Goal: Task Accomplishment & Management: Use online tool/utility

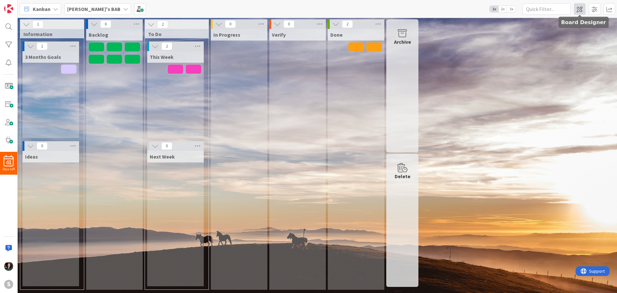
click at [584, 11] on span at bounding box center [580, 9] width 12 height 12
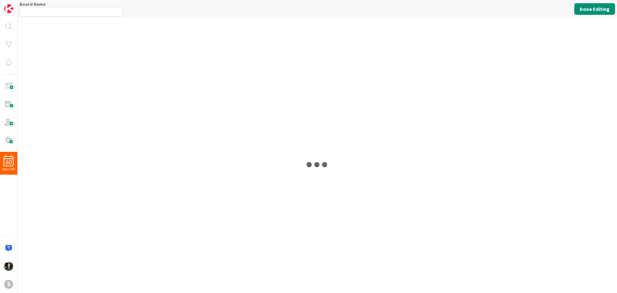
type input "[PERSON_NAME]'s BAB"
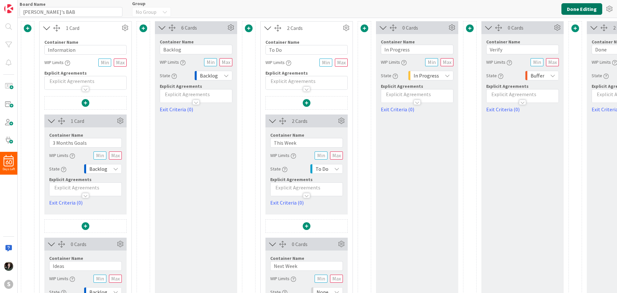
click at [579, 14] on button "Done Editing" at bounding box center [582, 9] width 41 height 12
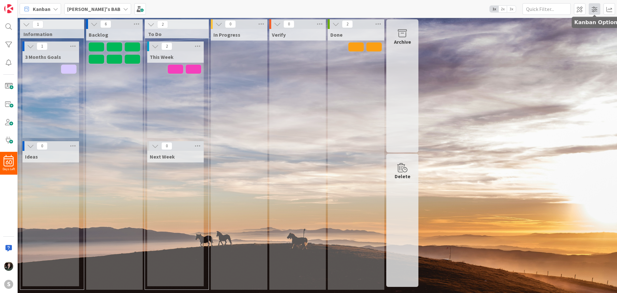
click at [598, 9] on span at bounding box center [595, 9] width 12 height 12
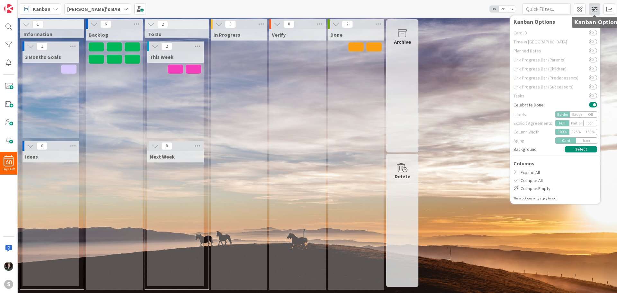
click at [596, 12] on span at bounding box center [595, 9] width 12 height 12
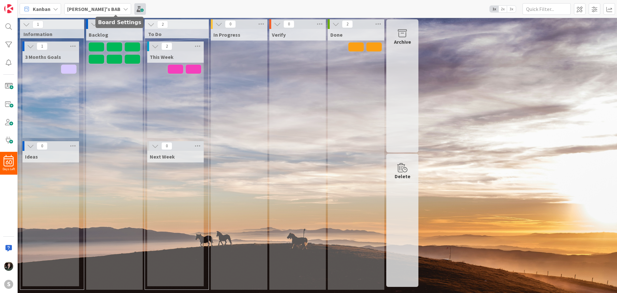
click at [134, 8] on span at bounding box center [140, 9] width 12 height 12
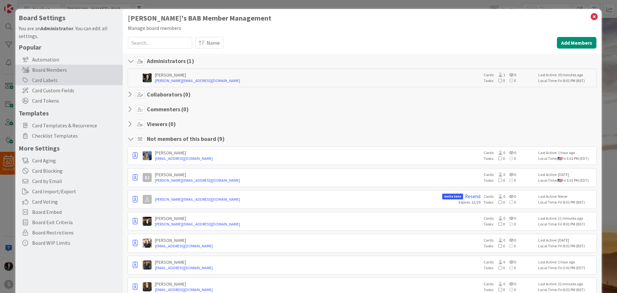
click at [78, 77] on div "Card Labels" at bounding box center [68, 80] width 107 height 10
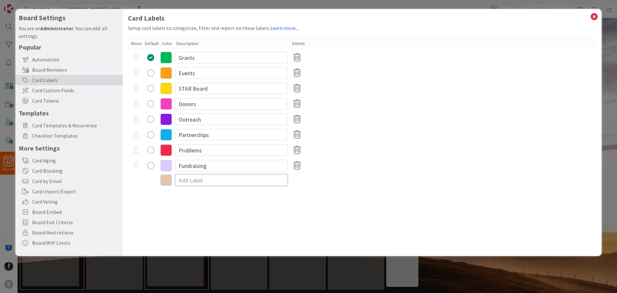
click at [195, 182] on input at bounding box center [231, 180] width 113 height 12
type input "Personal"
click at [166, 178] on icon at bounding box center [166, 181] width 12 height 12
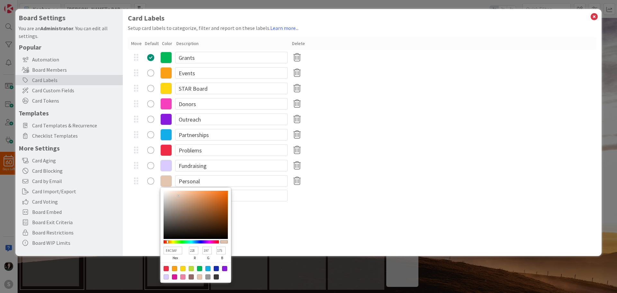
click at [174, 277] on div at bounding box center [174, 276] width 5 height 5
type input "DB169A"
type input "219"
type input "22"
type input "154"
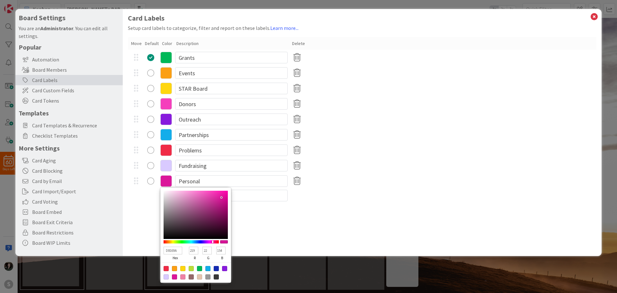
click at [168, 94] on icon at bounding box center [166, 89] width 12 height 12
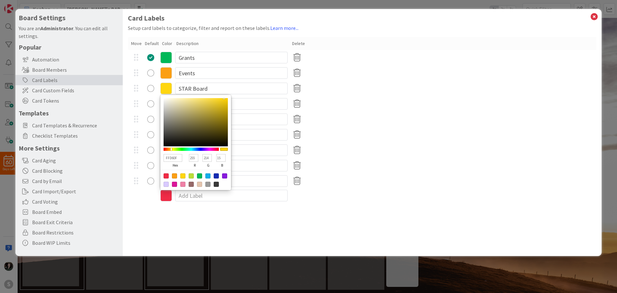
click at [437, 88] on div "FFD60F hex 255 r 214 g 15 b 100 a STAR Board" at bounding box center [362, 88] width 469 height 15
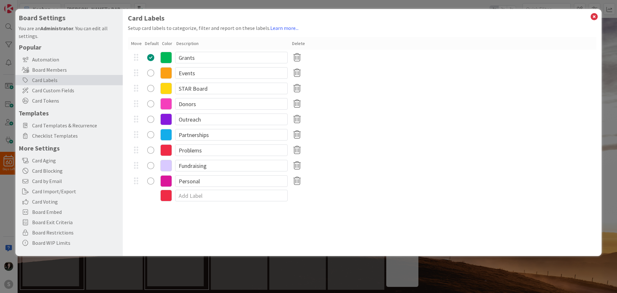
click at [170, 105] on icon at bounding box center [166, 104] width 12 height 12
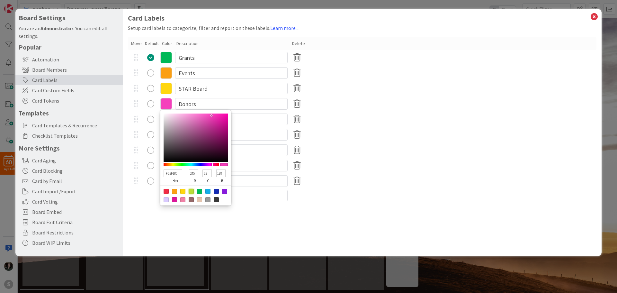
click at [191, 191] on div at bounding box center [191, 191] width 5 height 5
type input "BADE38"
type input "186"
type input "222"
type input "56"
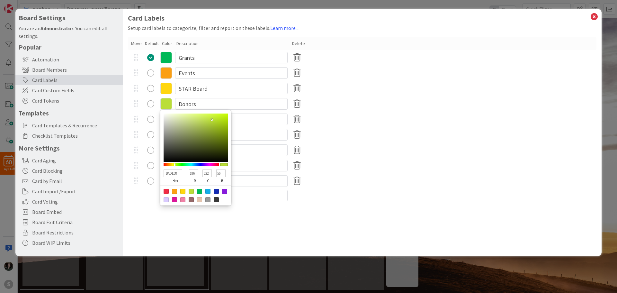
click at [378, 144] on div "Problems" at bounding box center [362, 149] width 469 height 15
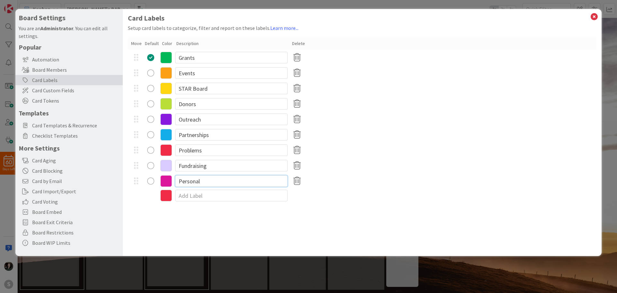
drag, startPoint x: 216, startPoint y: 183, endPoint x: 192, endPoint y: 179, distance: 24.7
click at [192, 179] on input "Personal" at bounding box center [231, 181] width 113 height 12
click at [190, 194] on input at bounding box center [231, 196] width 113 height 12
type input "AFP"
click at [319, 237] on div "Card Labels Setup card labels to categorize, filter and report on these labels.…" at bounding box center [362, 132] width 479 height 247
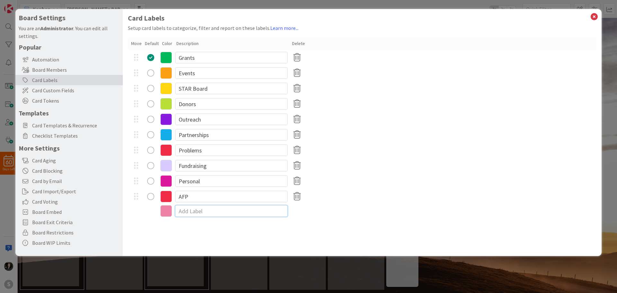
click at [185, 211] on input at bounding box center [231, 211] width 113 height 12
type input "Kappa Delta"
click at [170, 210] on icon at bounding box center [166, 212] width 12 height 12
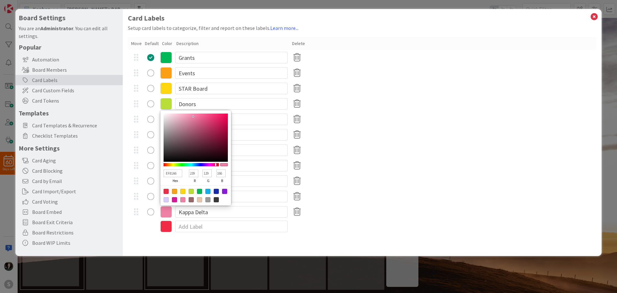
click at [199, 192] on div at bounding box center [199, 191] width 5 height 5
type input "00B858"
type input "0"
type input "184"
type input "88"
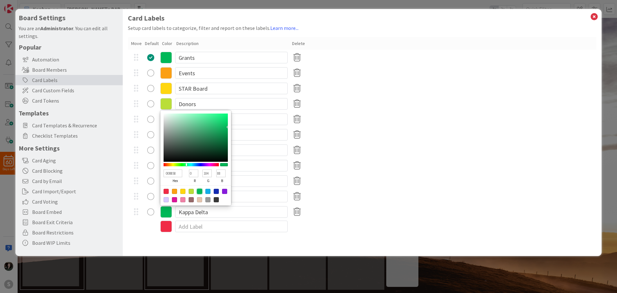
type input "05B459"
type input "5"
type input "180"
type input "89"
type input "08B45B"
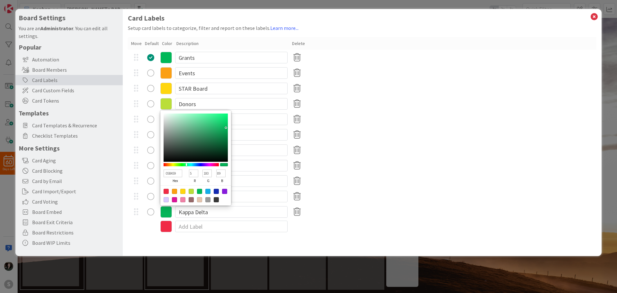
type input "8"
type input "91"
type input "0EB45E"
type input "14"
type input "94"
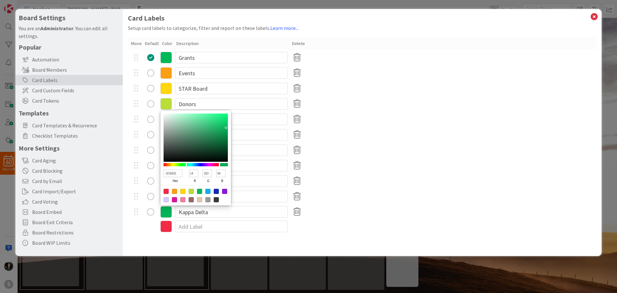
type input "0FB35E"
type input "15"
type input "179"
type input "11B35F"
type input "17"
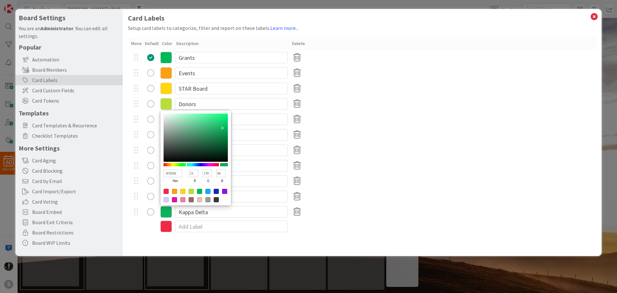
type input "95"
type input "15B361"
type input "21"
type input "97"
type input "18B362"
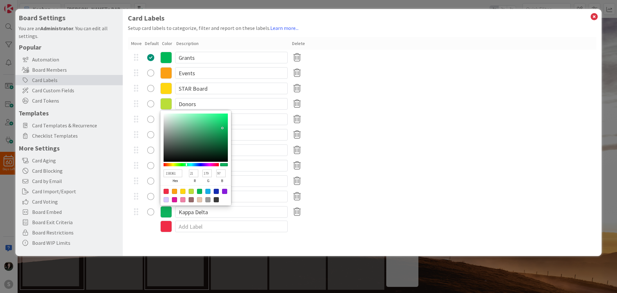
type input "24"
type input "98"
type input "19B362"
type input "25"
type input "1AB362"
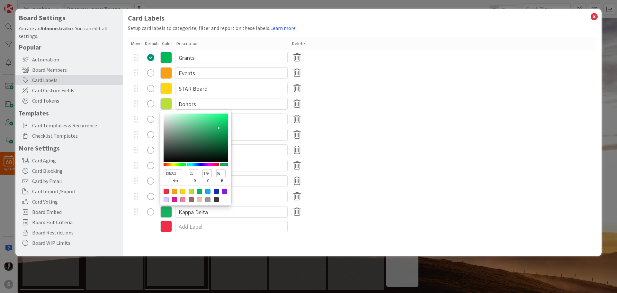
type input "26"
type input "1BB362"
type input "27"
type input "1CB362"
type input "28"
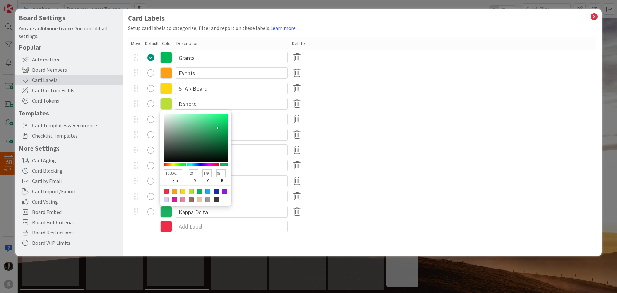
type input "1DB362"
type input "29"
type input "20B363"
type input "32"
type input "99"
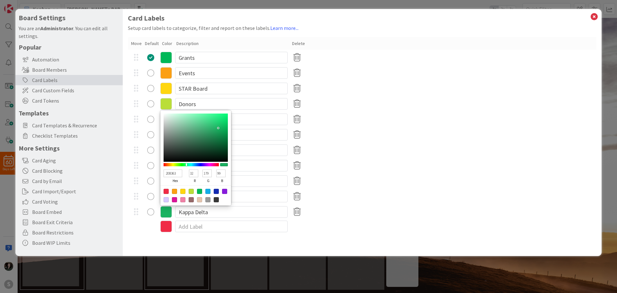
type input "24B365"
type input "36"
type input "101"
type input "27B367"
type input "39"
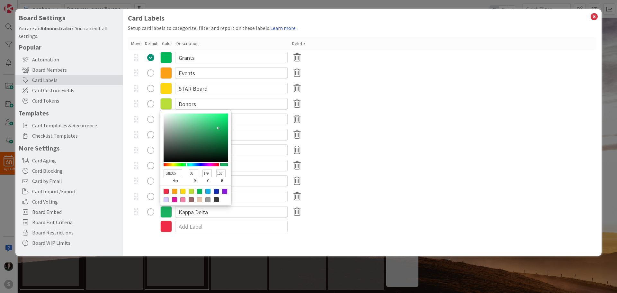
type input "103"
type input "28B367"
type input "40"
type input "2BB368"
type input "43"
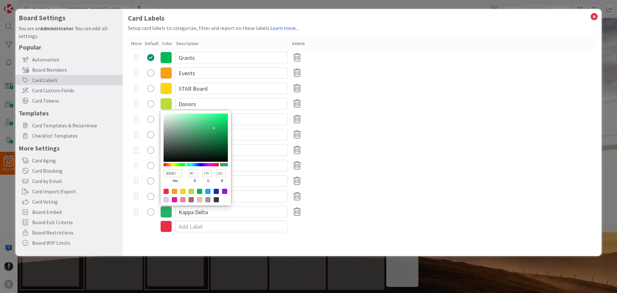
type input "104"
type input "2EB369"
type input "46"
type input "105"
type input "36B36D"
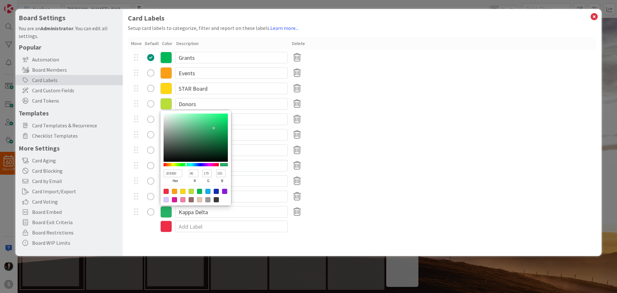
type input "54"
type input "109"
type input "38B36E"
type input "56"
type input "110"
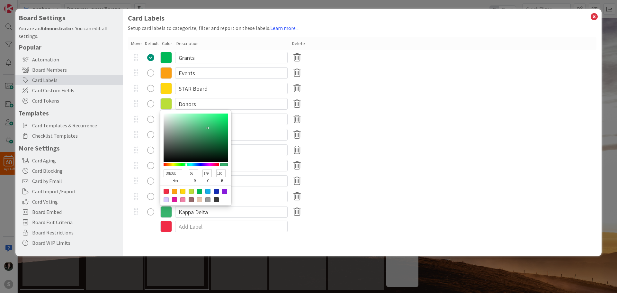
type input "39B46F"
type input "57"
type input "180"
type input "111"
type input "3CBB74"
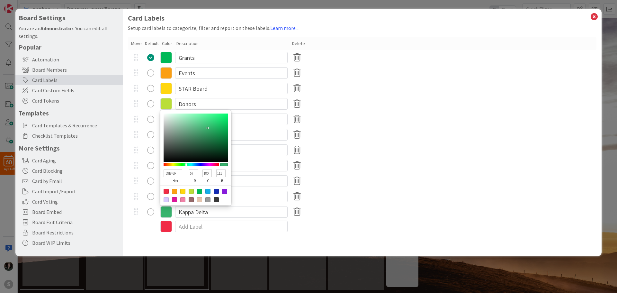
type input "60"
type input "187"
type input "116"
type input "41C57B"
type input "65"
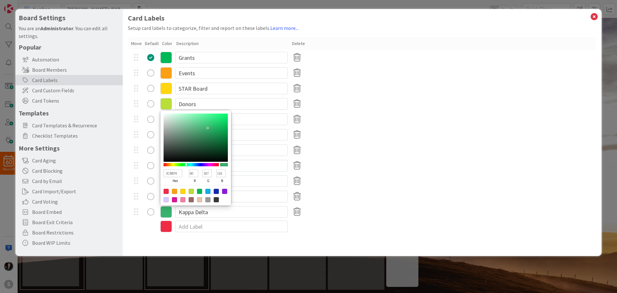
type input "197"
type input "123"
type input "42C97D"
type input "66"
type input "201"
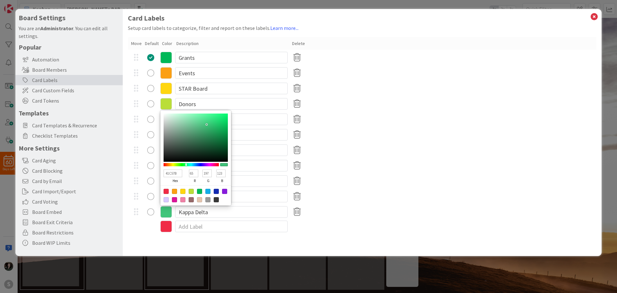
type input "125"
type input "44CC80"
type input "68"
type input "204"
type input "128"
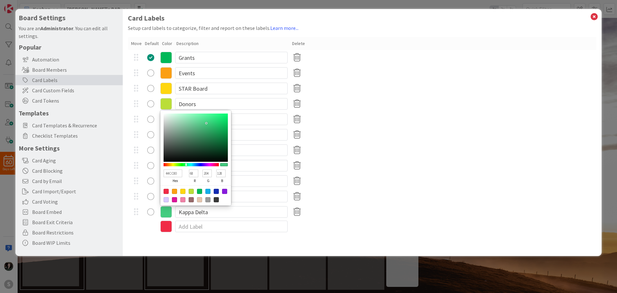
type input "45CA80"
type input "69"
type input "202"
type input "45C97F"
type input "201"
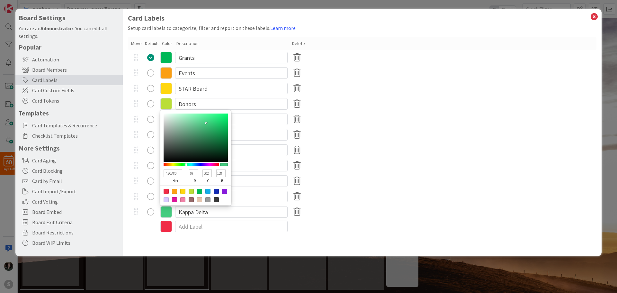
type input "127"
type input "45C77E"
type input "199"
type input "126"
type input "45C57D"
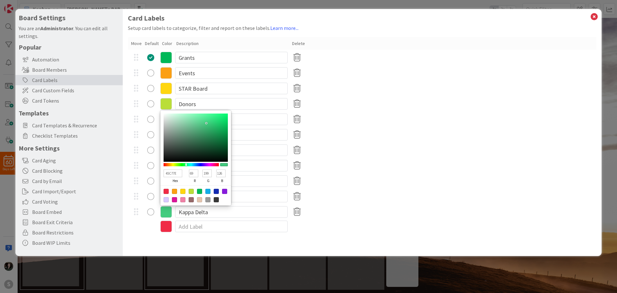
type input "197"
type input "125"
type input "44C27B"
type input "68"
type input "194"
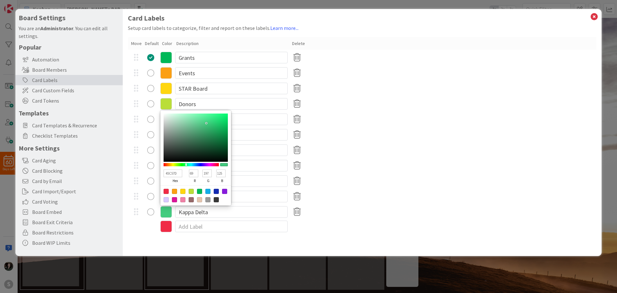
type input "123"
type input "44BE79"
type input "190"
type input "121"
type input "45BE79"
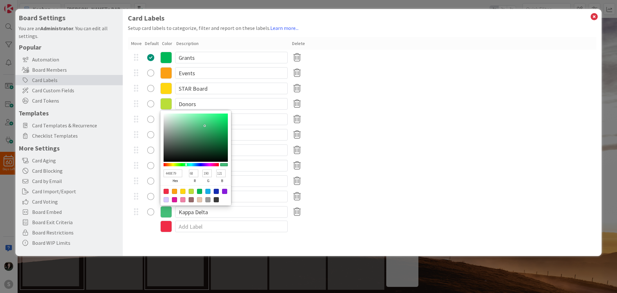
type input "69"
type input "44BD78"
type input "68"
type input "189"
type input "120"
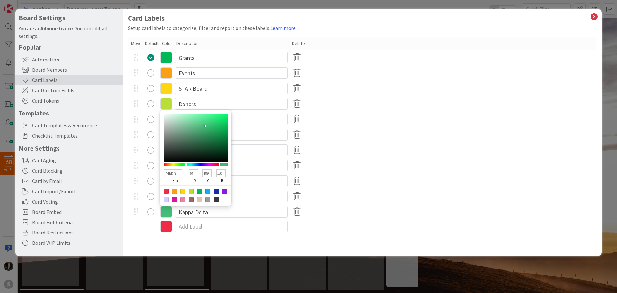
type input "43BD77"
type input "67"
type input "119"
type input "3BBE73"
type input "59"
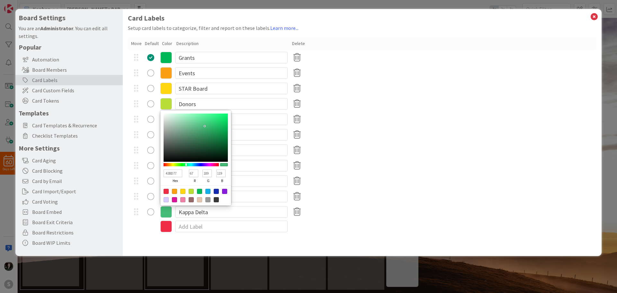
type input "190"
type input "115"
type input "3AC073"
type input "58"
type input "192"
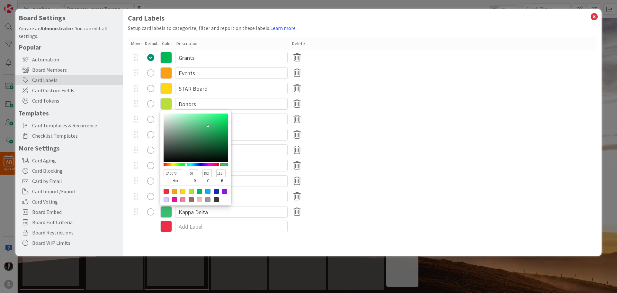
type input "36C071"
type input "54"
type input "113"
type input "32BE6E"
type input "50"
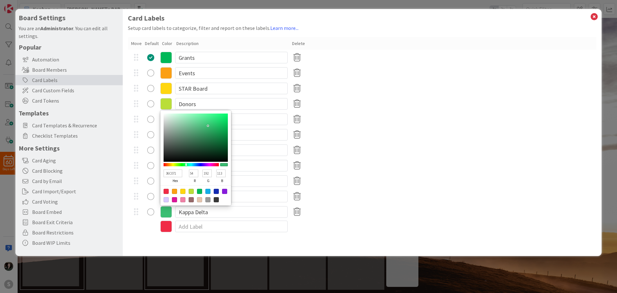
type input "190"
type input "110"
type input "2FBD6C"
type input "47"
type input "189"
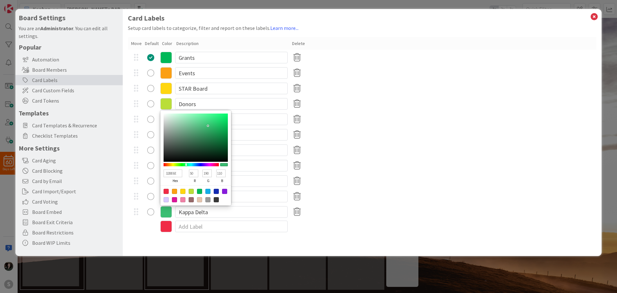
type input "108"
type input "2ABD69"
type input "42"
type input "105"
type input "21C266"
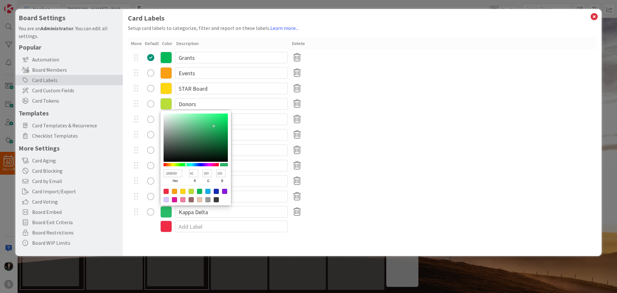
type input "33"
type input "194"
type input "102"
type input "1BC564"
type input "27"
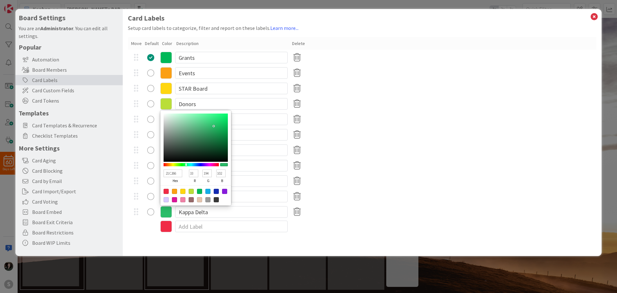
type input "197"
type input "100"
type input "19C764"
type input "25"
type input "199"
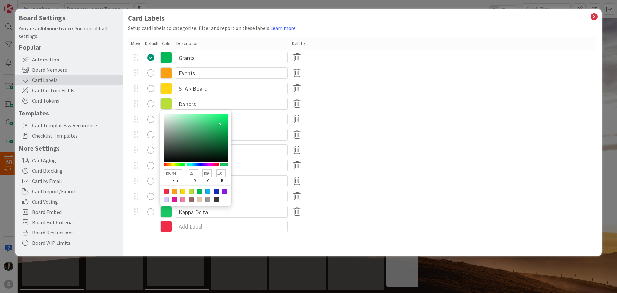
type input "25CE6E"
type input "37"
type input "206"
type input "110"
drag, startPoint x: 220, startPoint y: 124, endPoint x: 216, endPoint y: 123, distance: 3.8
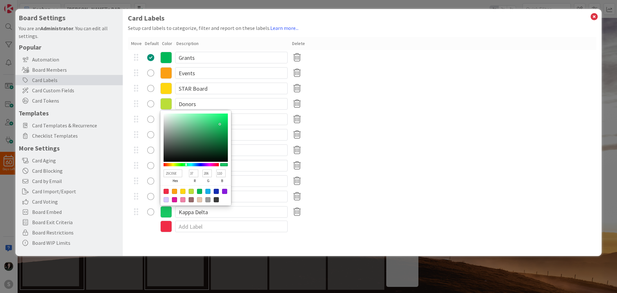
click at [216, 123] on div at bounding box center [196, 138] width 64 height 48
type input "2BE47B"
type input "43"
type input "228"
type input "123"
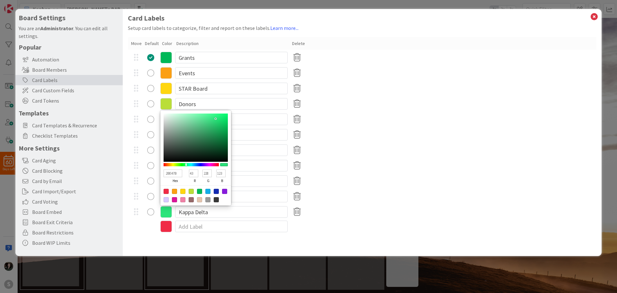
type input "2DE67D"
type input "45"
type input "230"
type input "125"
type input "35E681"
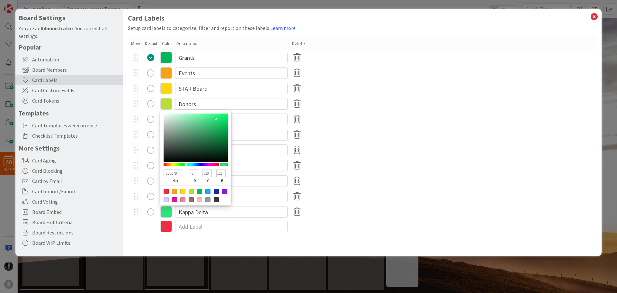
type input "53"
type input "129"
type input "36E681"
type input "54"
type input "36E782"
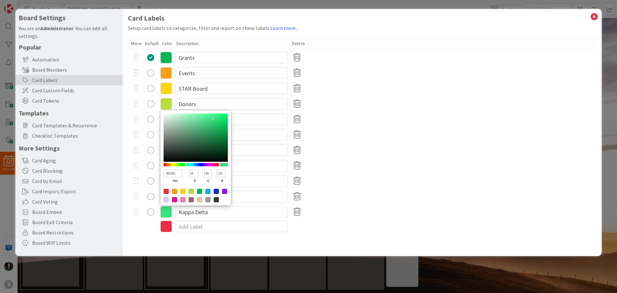
type input "231"
type input "130"
type input "37E983"
type input "55"
type input "233"
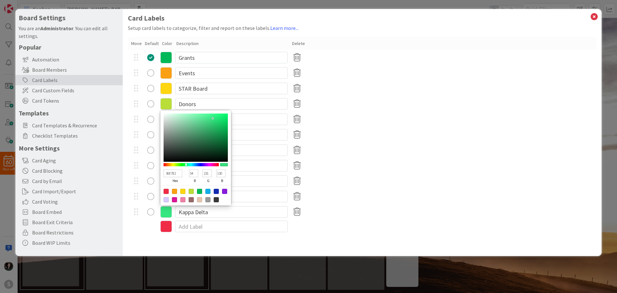
type input "131"
type input "37EB84"
type input "235"
type input "132"
type input "36EB83"
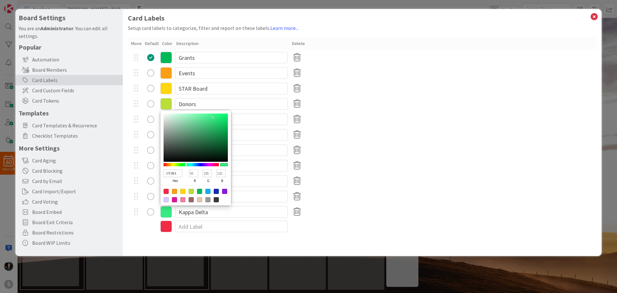
type input "54"
type input "131"
type input "30E67D"
type input "48"
type input "230"
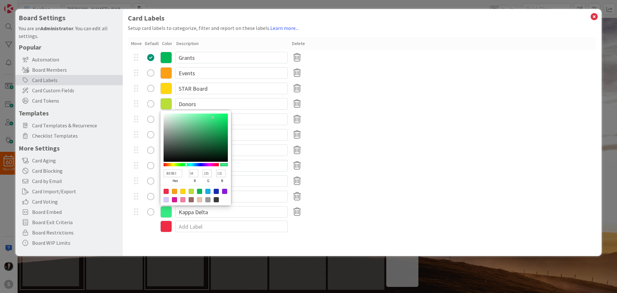
type input "125"
type input "29DF76"
type input "41"
type input "223"
type input "118"
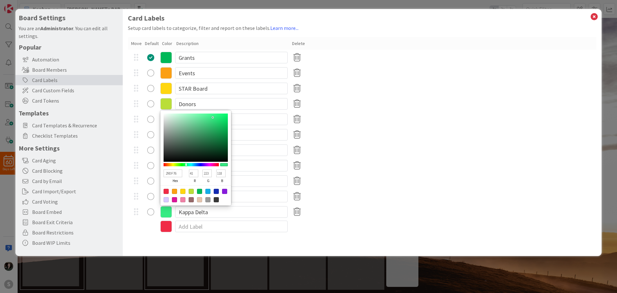
type input "25DB72"
type input "37"
type input "219"
type input "114"
type input "24DA71"
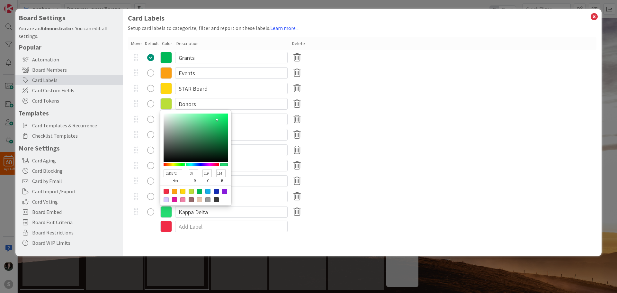
type input "36"
type input "218"
type input "113"
type input "22D66E"
type input "34"
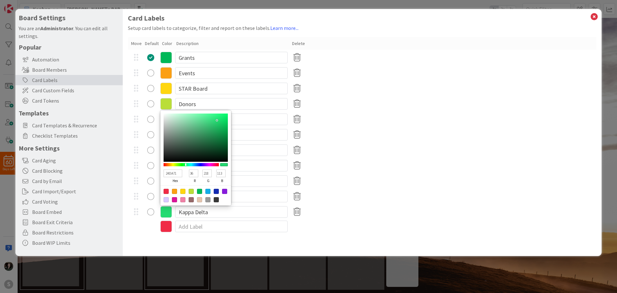
type input "214"
drag, startPoint x: 216, startPoint y: 119, endPoint x: 206, endPoint y: 127, distance: 13.0
click at [206, 127] on div at bounding box center [196, 138] width 64 height 48
click at [205, 130] on div at bounding box center [196, 138] width 64 height 48
click at [205, 136] on div at bounding box center [196, 138] width 64 height 48
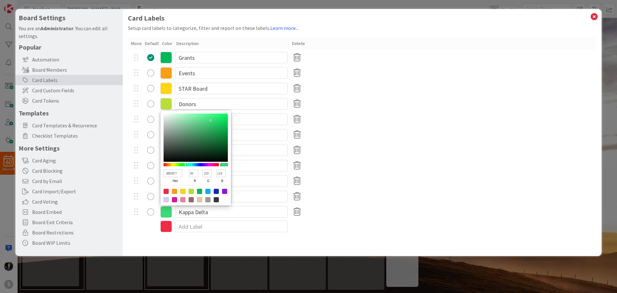
drag, startPoint x: 205, startPoint y: 127, endPoint x: 211, endPoint y: 120, distance: 9.1
click at [211, 120] on div at bounding box center [196, 138] width 64 height 48
drag, startPoint x: 214, startPoint y: 126, endPoint x: 226, endPoint y: 127, distance: 12.3
click at [226, 127] on div at bounding box center [196, 138] width 64 height 48
drag, startPoint x: 200, startPoint y: 136, endPoint x: 216, endPoint y: 132, distance: 17.1
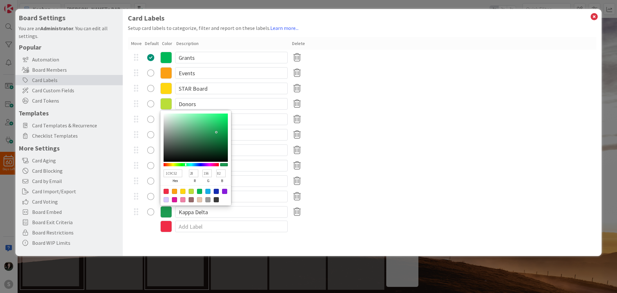
click at [216, 132] on div at bounding box center [196, 138] width 64 height 48
click at [214, 133] on div at bounding box center [213, 132] width 1 height 1
click at [222, 135] on div at bounding box center [196, 138] width 64 height 48
click at [385, 123] on div "Outreach" at bounding box center [362, 119] width 469 height 15
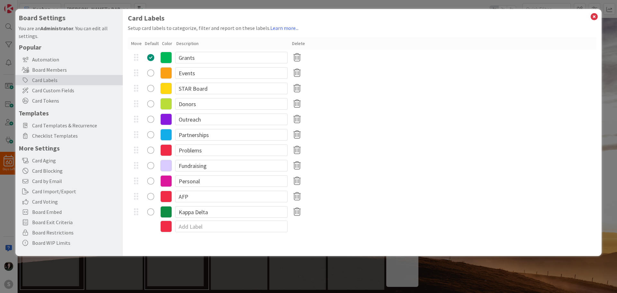
click at [167, 197] on icon at bounding box center [166, 197] width 12 height 12
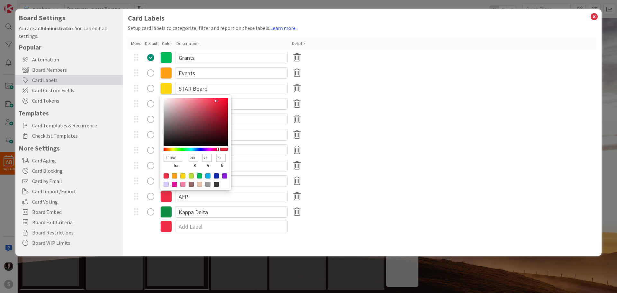
click at [454, 172] on div "Fundraising" at bounding box center [362, 165] width 469 height 15
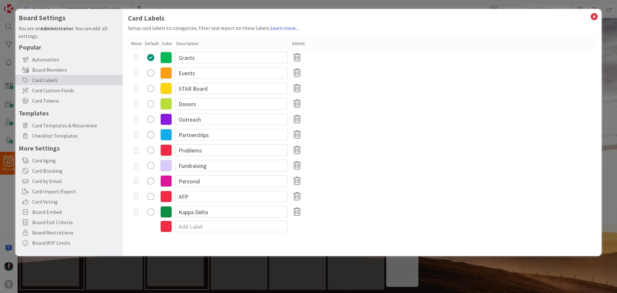
click at [167, 197] on icon at bounding box center [166, 197] width 12 height 12
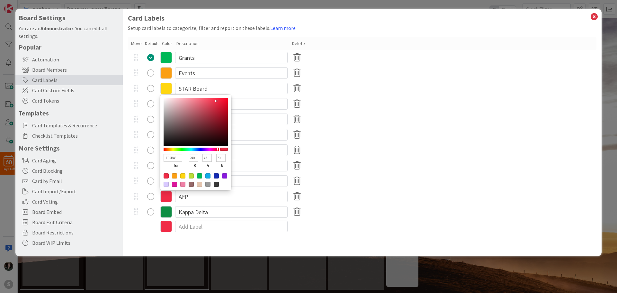
click at [215, 178] on div at bounding box center [216, 175] width 5 height 5
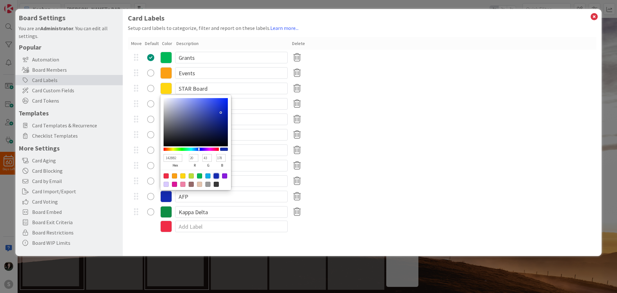
click at [398, 137] on div "Partnerships" at bounding box center [362, 134] width 469 height 15
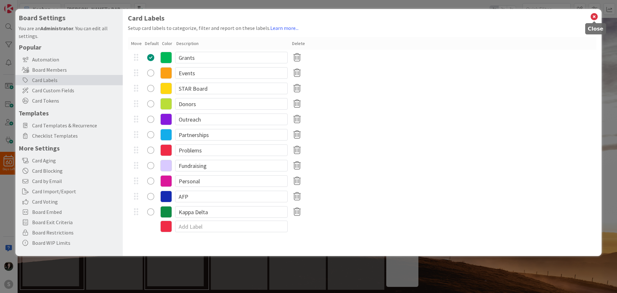
click at [596, 16] on icon at bounding box center [594, 16] width 8 height 9
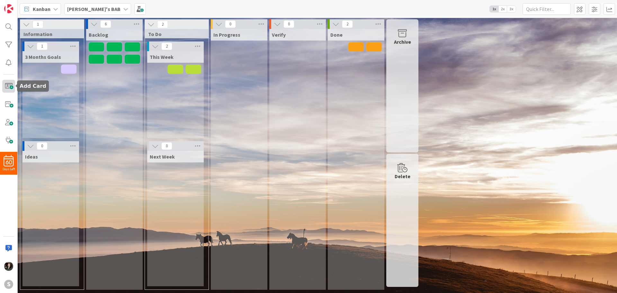
click at [10, 84] on span at bounding box center [8, 86] width 13 height 13
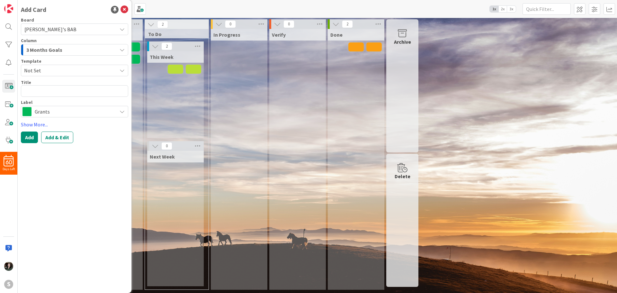
click at [51, 48] on span "3 Months Goals" at bounding box center [44, 50] width 36 height 8
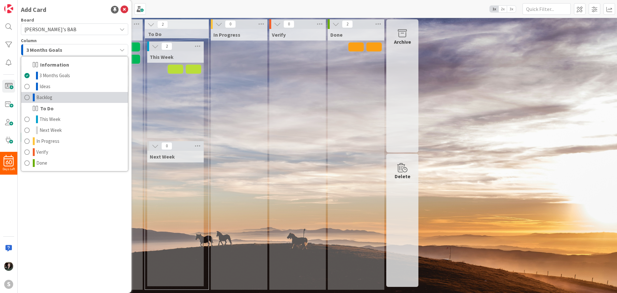
click at [53, 95] on link "Backlog" at bounding box center [74, 97] width 107 height 11
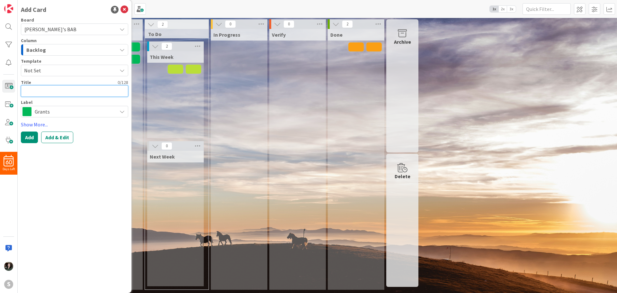
click at [51, 94] on textarea at bounding box center [74, 91] width 107 height 12
click at [75, 122] on link "Show More..." at bounding box center [74, 125] width 107 height 8
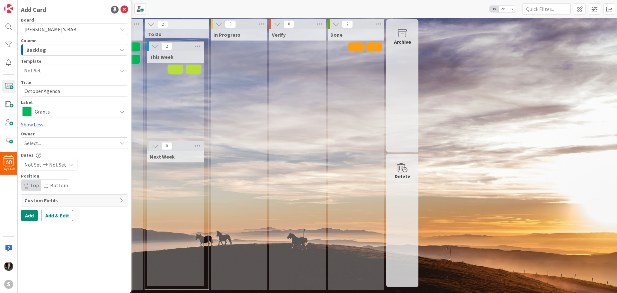
click at [75, 115] on span "Grants" at bounding box center [74, 111] width 79 height 9
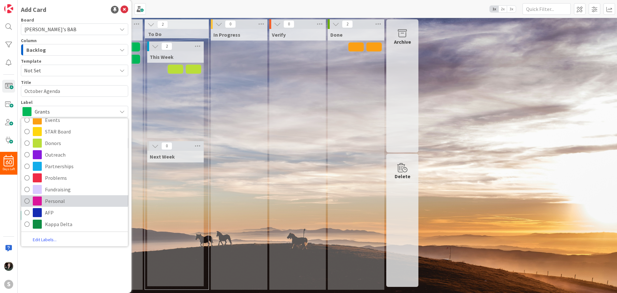
scroll to position [37, 0]
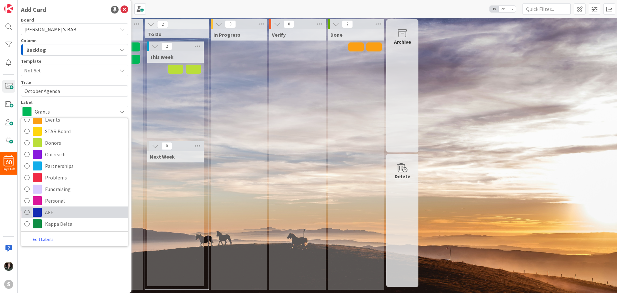
click at [62, 214] on span "AFP" at bounding box center [85, 212] width 80 height 10
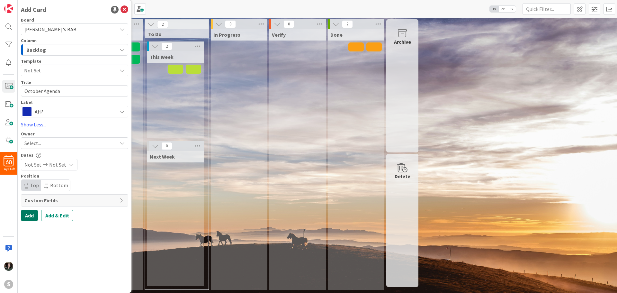
click at [27, 215] on button "Add" at bounding box center [29, 216] width 17 height 12
click at [43, 54] on div "3 Months Goals" at bounding box center [71, 50] width 92 height 10
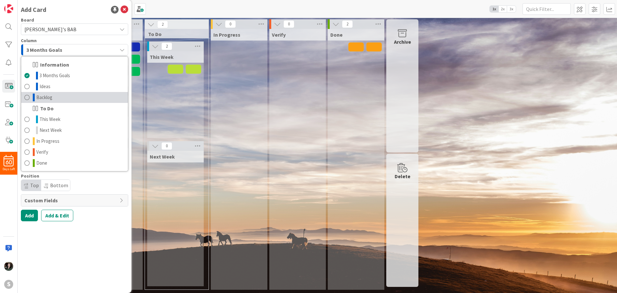
click at [44, 98] on span "Backlog" at bounding box center [44, 98] width 16 height 8
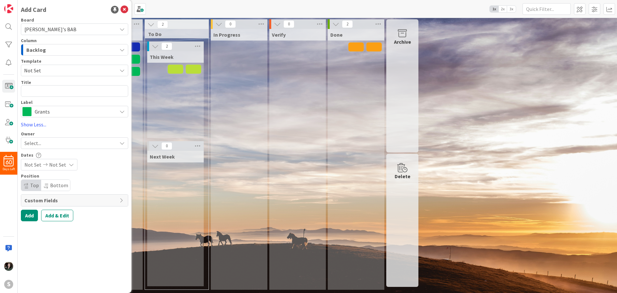
click at [34, 118] on div "Board [PERSON_NAME]'s BAB Column Backlog Information 3 Months Goals Ideas Backl…" at bounding box center [74, 120] width 107 height 204
click at [35, 114] on div "Grants" at bounding box center [74, 112] width 107 height 12
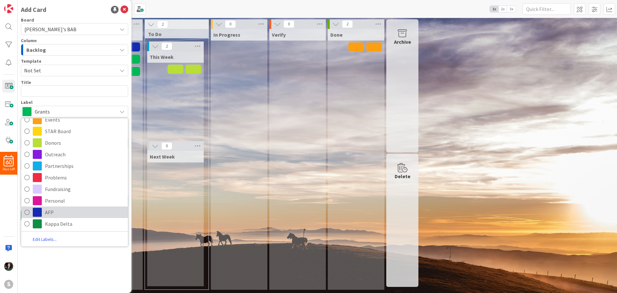
click at [44, 212] on link "AFP" at bounding box center [74, 212] width 107 height 12
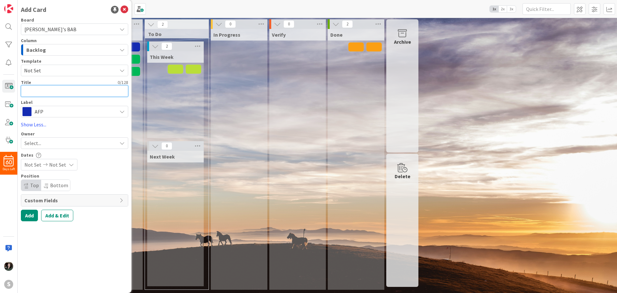
click at [45, 94] on textarea at bounding box center [74, 91] width 107 height 12
click at [29, 218] on button "Add" at bounding box center [29, 216] width 17 height 12
drag, startPoint x: 205, startPoint y: 127, endPoint x: 201, endPoint y: 124, distance: 5.3
click at [206, 127] on div "2 This Week" at bounding box center [176, 91] width 61 height 100
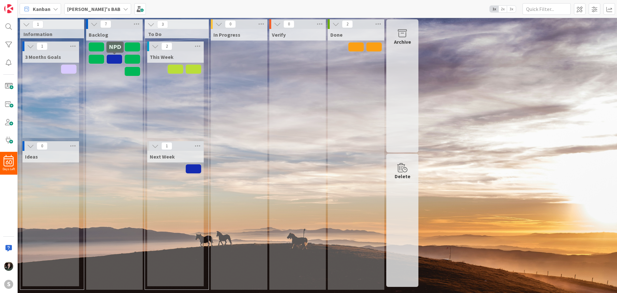
click at [115, 59] on span at bounding box center [114, 59] width 15 height 9
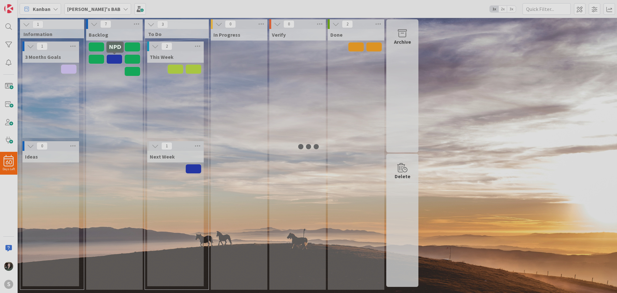
click at [115, 59] on div at bounding box center [308, 146] width 617 height 293
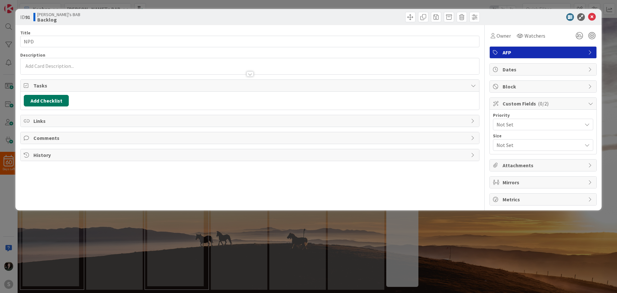
click at [45, 101] on button "Add Checklist" at bounding box center [46, 101] width 45 height 12
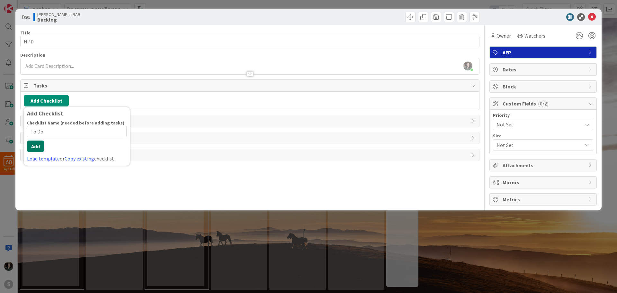
click at [35, 146] on button "Add" at bounding box center [35, 147] width 17 height 12
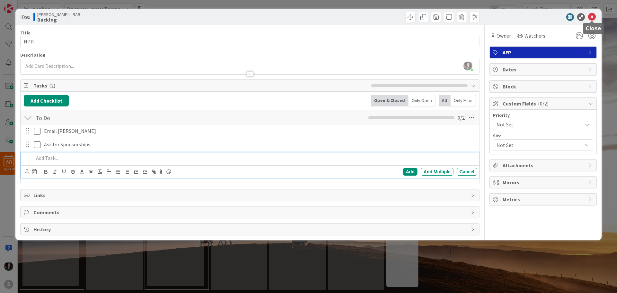
click at [592, 15] on icon at bounding box center [592, 17] width 8 height 8
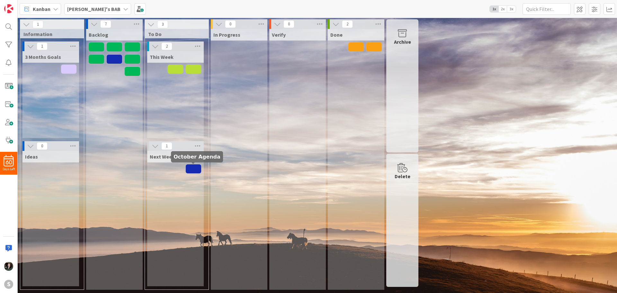
click at [192, 169] on span at bounding box center [193, 168] width 15 height 9
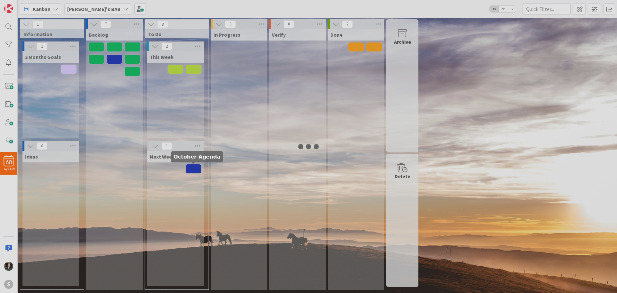
click at [192, 169] on div at bounding box center [308, 146] width 617 height 293
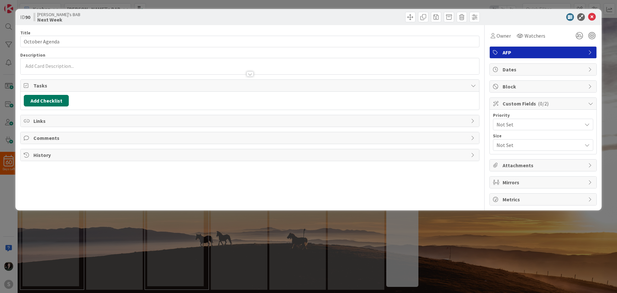
click at [34, 95] on button "Add Checklist" at bounding box center [46, 101] width 45 height 12
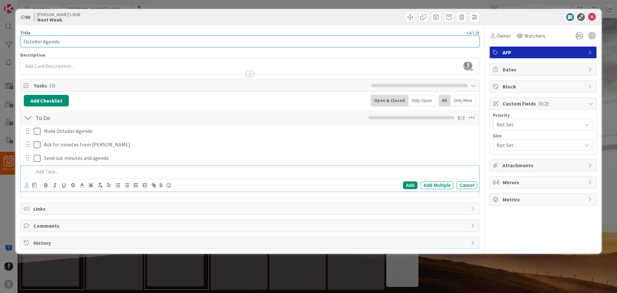
drag, startPoint x: 68, startPoint y: 42, endPoint x: 42, endPoint y: 43, distance: 26.1
click at [42, 43] on input "October Agenda" at bounding box center [250, 42] width 460 height 12
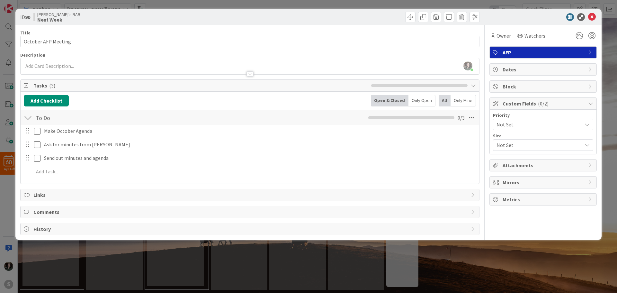
click at [600, 10] on div "ID 90 [PERSON_NAME]'s BAB Next Week" at bounding box center [308, 17] width 587 height 16
click at [591, 16] on icon at bounding box center [592, 17] width 8 height 8
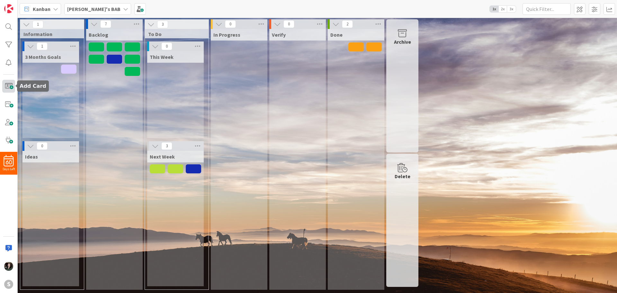
click at [3, 85] on span at bounding box center [8, 86] width 13 height 13
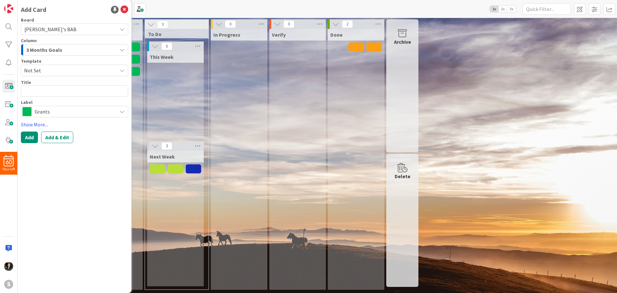
click at [66, 58] on div "Board [PERSON_NAME]'s BAB Column 3 Months Goals Template Not Set Title 0 / 128 …" at bounding box center [74, 68] width 107 height 100
click at [63, 50] on div "3 Months Goals" at bounding box center [71, 50] width 92 height 10
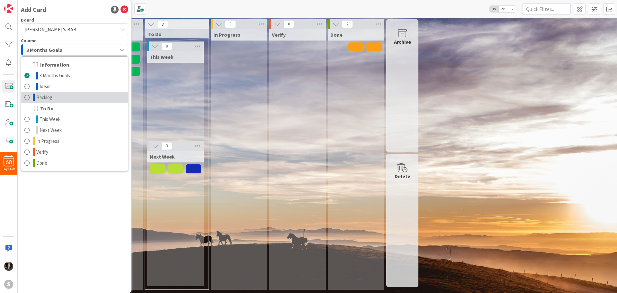
click at [56, 98] on link "Backlog" at bounding box center [74, 97] width 107 height 11
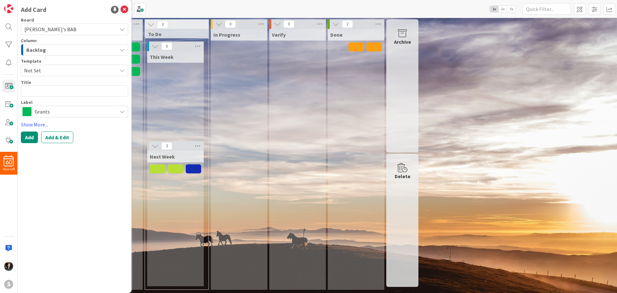
click at [44, 83] on div "Title 0 / 128" at bounding box center [74, 82] width 107 height 6
click at [45, 94] on textarea at bounding box center [74, 91] width 107 height 12
click at [48, 114] on span "Grants" at bounding box center [74, 111] width 79 height 9
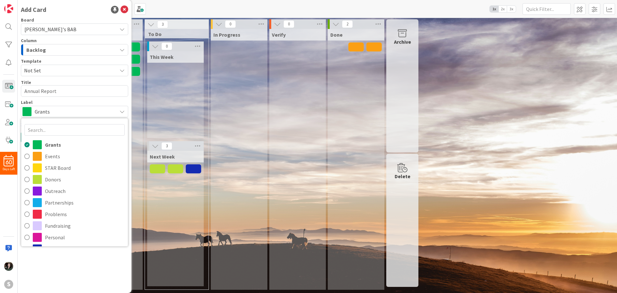
click at [48, 113] on span "Grants" at bounding box center [74, 111] width 79 height 9
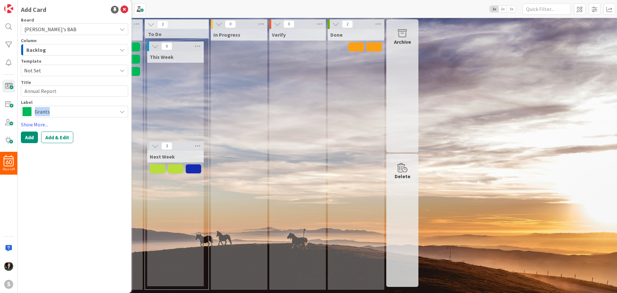
click at [48, 114] on span "Grants" at bounding box center [74, 111] width 79 height 9
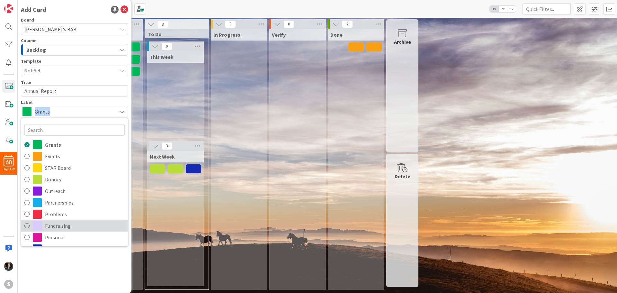
scroll to position [37, 0]
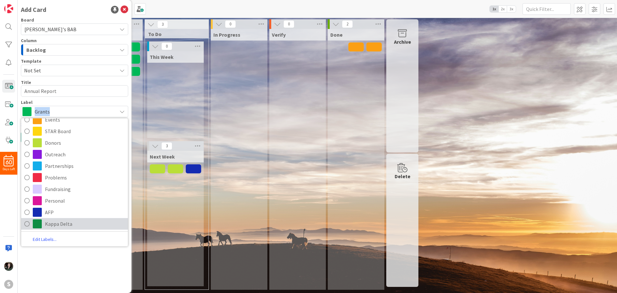
click at [59, 223] on span "Kappa Delta" at bounding box center [85, 224] width 80 height 10
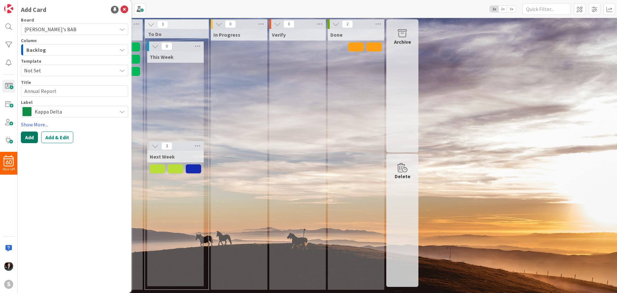
click at [32, 141] on button "Add" at bounding box center [29, 138] width 17 height 12
click at [45, 52] on span "3 Months Goals" at bounding box center [44, 50] width 36 height 8
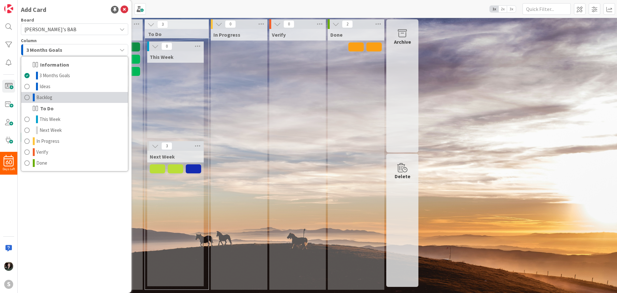
click at [55, 99] on link "Backlog" at bounding box center [74, 97] width 107 height 11
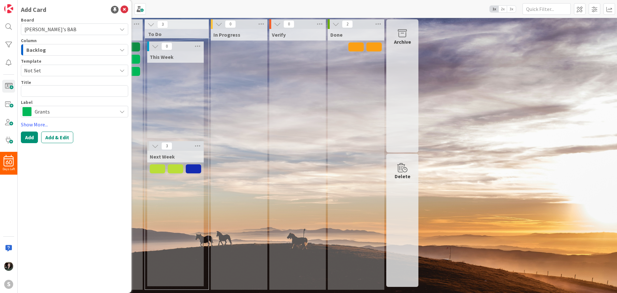
click at [44, 97] on div "Board [PERSON_NAME]'s BAB Column Backlog Information 3 Months Goals Ideas Backl…" at bounding box center [74, 68] width 107 height 100
click at [43, 93] on textarea at bounding box center [74, 91] width 107 height 12
click at [68, 111] on span "Grants" at bounding box center [74, 111] width 79 height 9
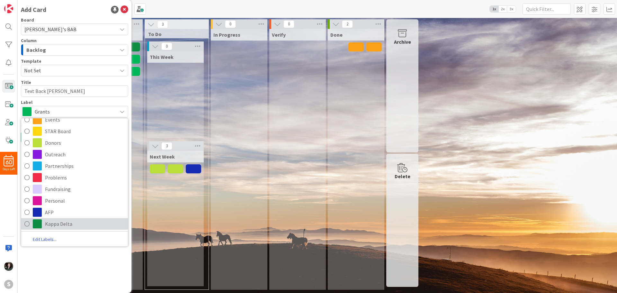
click at [85, 222] on span "Kappa Delta" at bounding box center [85, 224] width 80 height 10
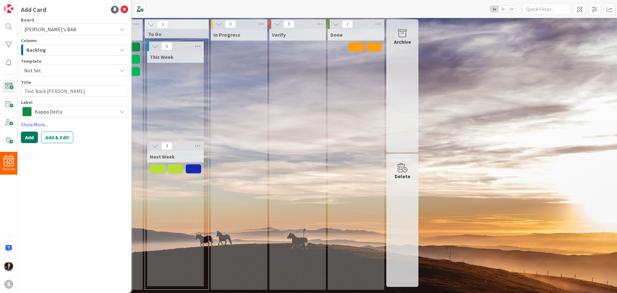
click at [32, 135] on button "Add" at bounding box center [29, 138] width 17 height 12
click at [330, 133] on div "Done" at bounding box center [356, 159] width 57 height 261
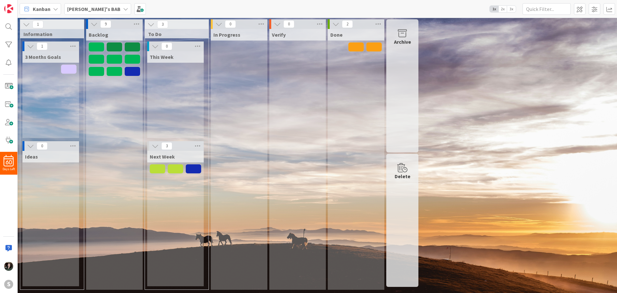
click at [189, 119] on div "This Week" at bounding box center [175, 94] width 57 height 87
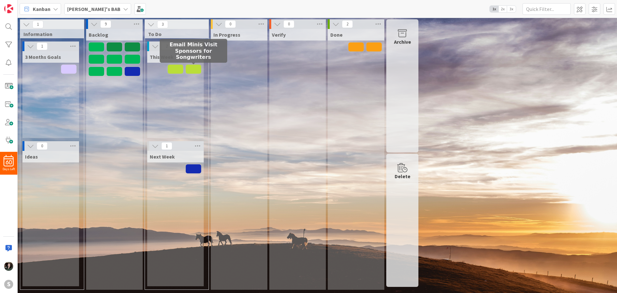
click at [196, 69] on span at bounding box center [193, 69] width 15 height 9
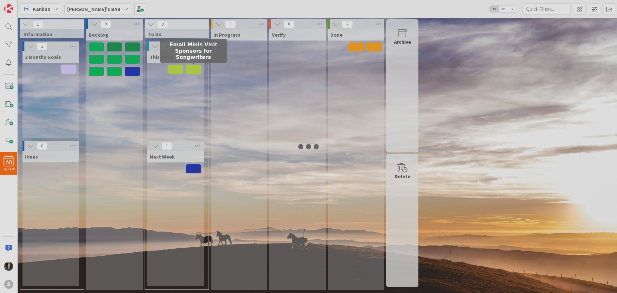
click at [196, 69] on div at bounding box center [308, 146] width 617 height 293
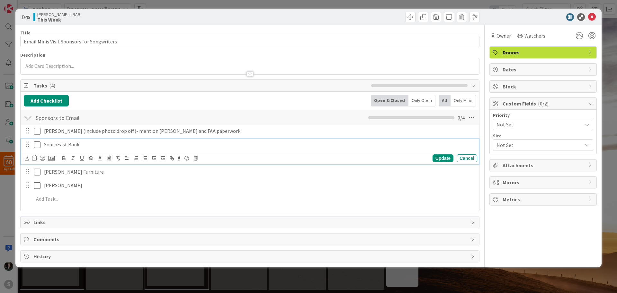
click at [38, 146] on icon at bounding box center [37, 145] width 7 height 8
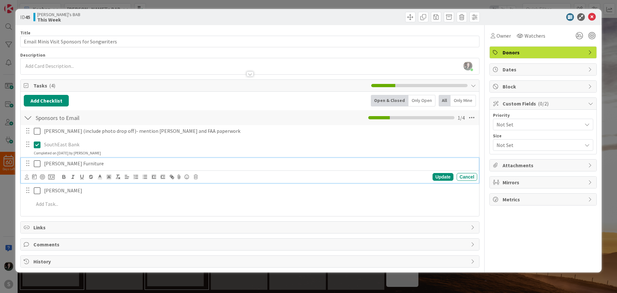
click at [40, 163] on icon at bounding box center [37, 164] width 7 height 8
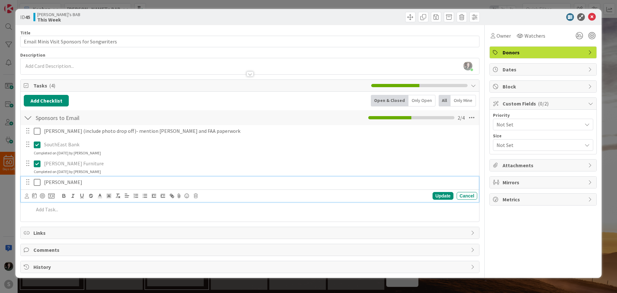
click at [37, 184] on icon at bounding box center [37, 182] width 7 height 8
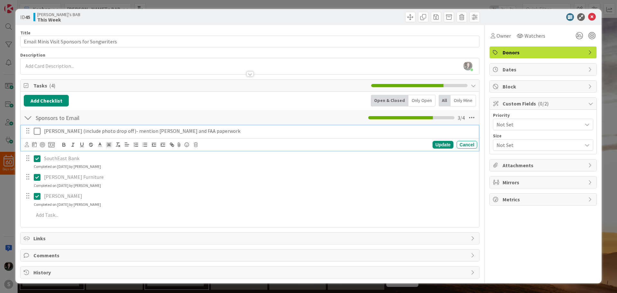
click at [39, 133] on icon at bounding box center [37, 131] width 7 height 8
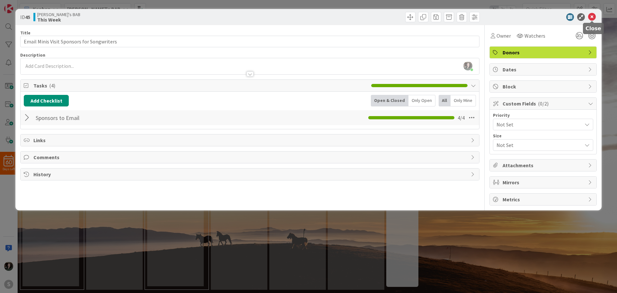
click at [594, 16] on icon at bounding box center [592, 17] width 8 height 8
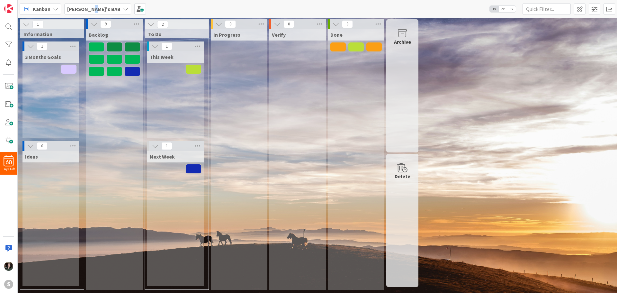
click at [89, 9] on b "[PERSON_NAME]'s BAB" at bounding box center [93, 9] width 53 height 6
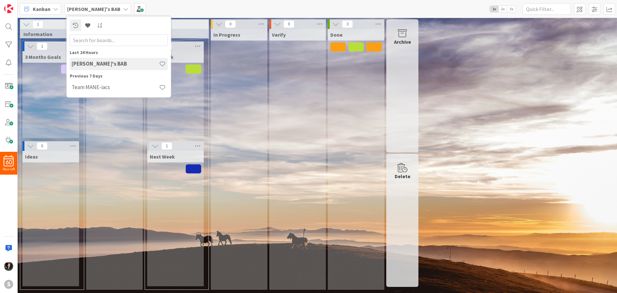
click at [85, 6] on b "[PERSON_NAME]'s BAB" at bounding box center [93, 9] width 53 height 6
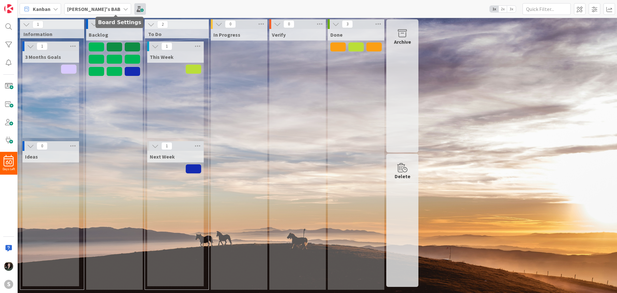
click at [134, 8] on span at bounding box center [140, 9] width 12 height 12
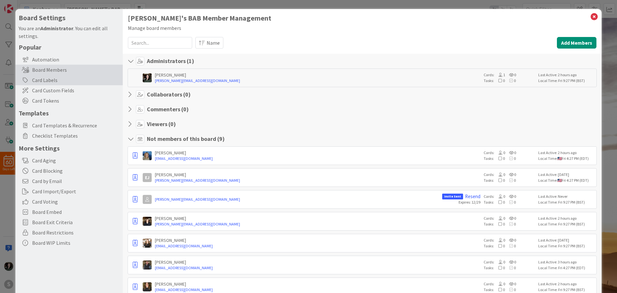
click at [45, 77] on div "Card Labels" at bounding box center [68, 80] width 107 height 10
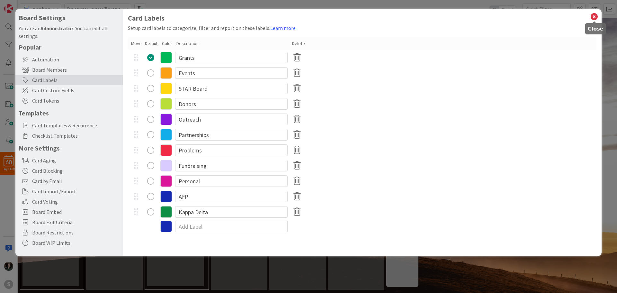
click at [593, 17] on icon at bounding box center [594, 16] width 8 height 9
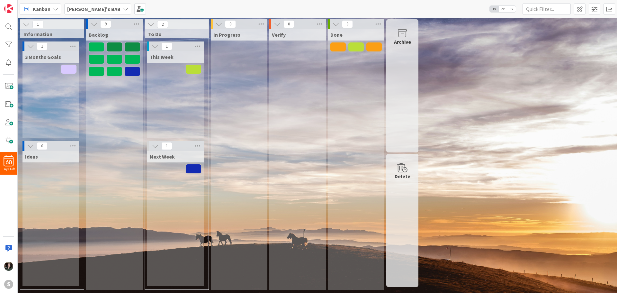
click at [506, 7] on span "2x" at bounding box center [503, 9] width 9 height 6
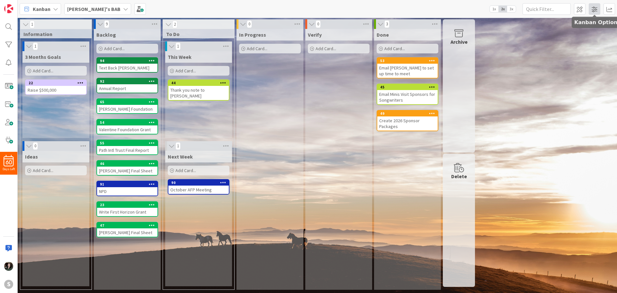
click at [592, 11] on span at bounding box center [595, 9] width 12 height 12
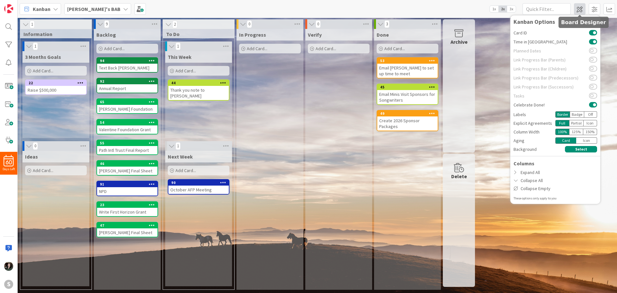
click at [585, 8] on span at bounding box center [580, 9] width 12 height 12
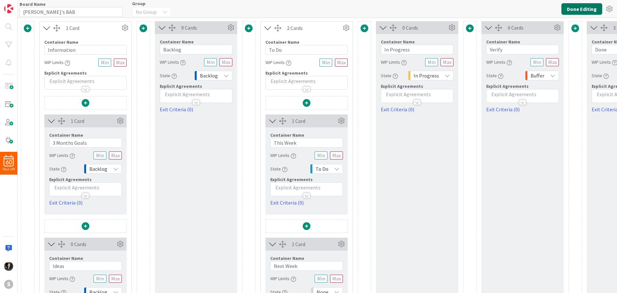
click at [576, 12] on button "Done Editing" at bounding box center [582, 9] width 41 height 12
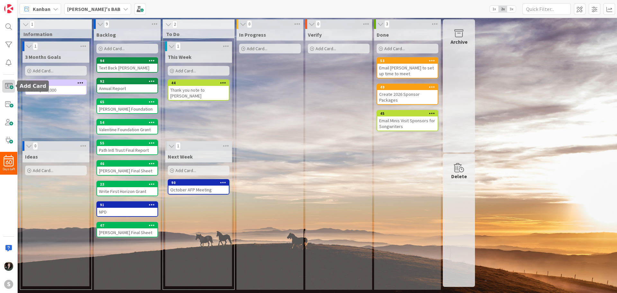
click at [6, 82] on span at bounding box center [8, 86] width 13 height 13
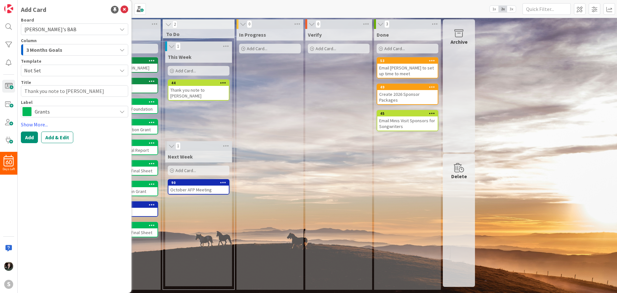
click at [101, 115] on span "Grants" at bounding box center [74, 111] width 79 height 9
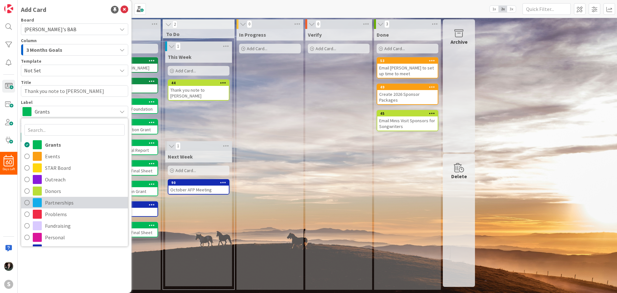
scroll to position [32, 0]
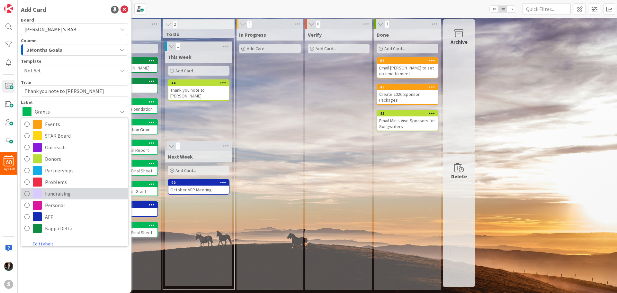
click at [66, 195] on span "Fundraising" at bounding box center [85, 194] width 80 height 10
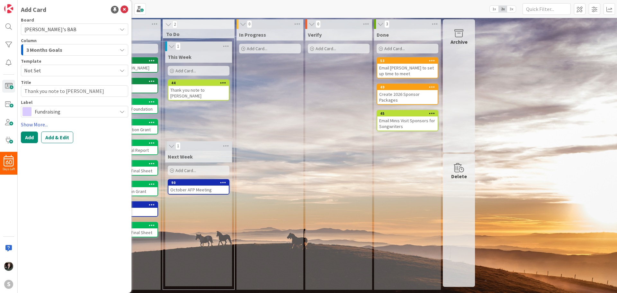
click at [82, 52] on div "3 Months Goals" at bounding box center [71, 50] width 92 height 10
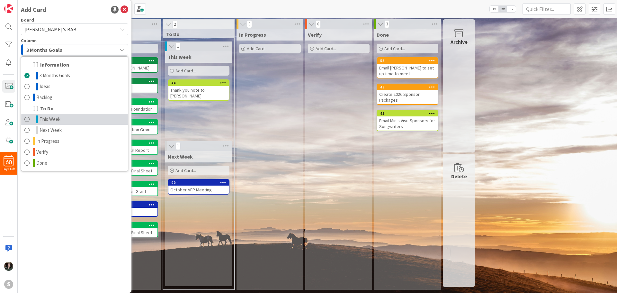
click at [72, 117] on link "This Week" at bounding box center [74, 119] width 107 height 11
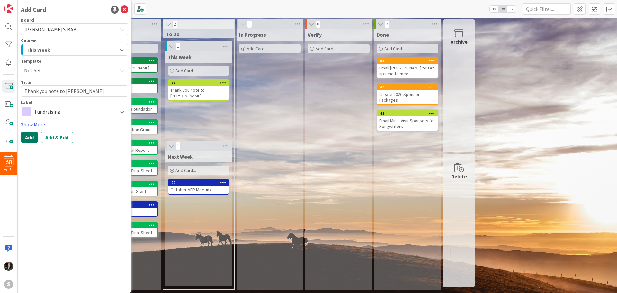
click at [24, 139] on button "Add" at bounding box center [29, 138] width 17 height 12
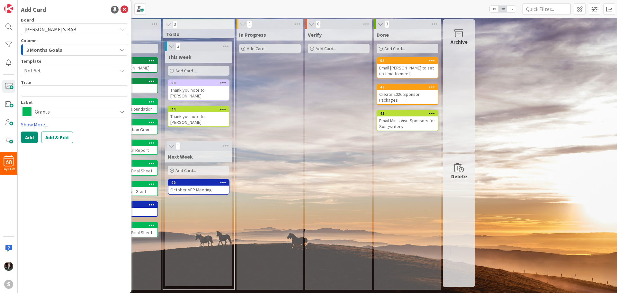
click at [292, 105] on div "In Progress Add Card..." at bounding box center [270, 159] width 67 height 261
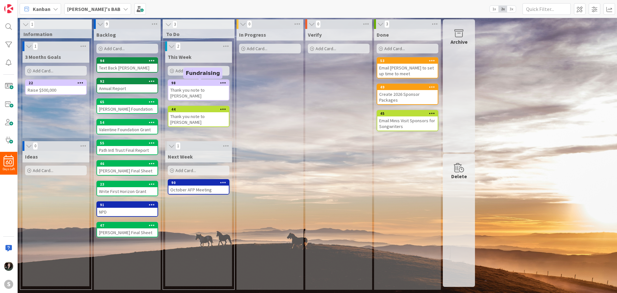
click at [188, 83] on div "98" at bounding box center [200, 83] width 58 height 5
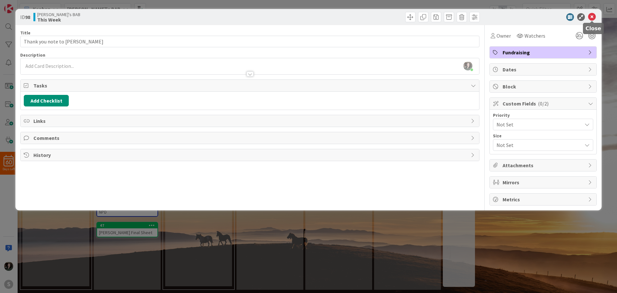
drag, startPoint x: 592, startPoint y: 18, endPoint x: 586, endPoint y: 17, distance: 6.5
click at [593, 17] on icon at bounding box center [592, 17] width 8 height 8
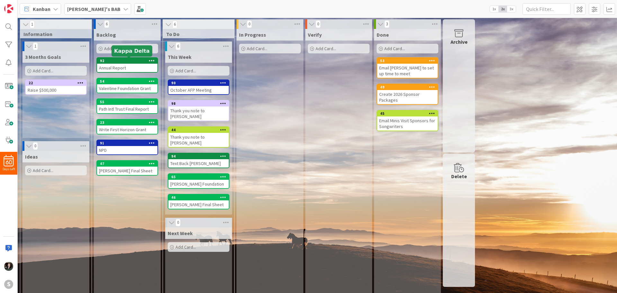
click at [114, 63] on div "92" at bounding box center [129, 61] width 58 height 5
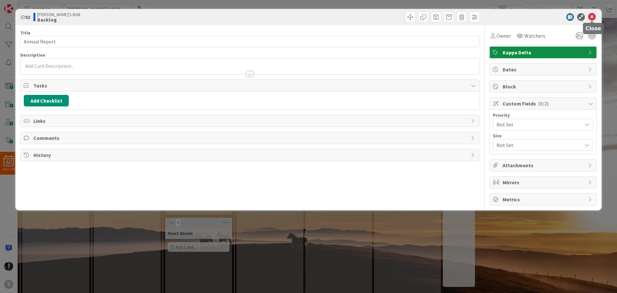
click at [594, 16] on icon at bounding box center [592, 17] width 8 height 8
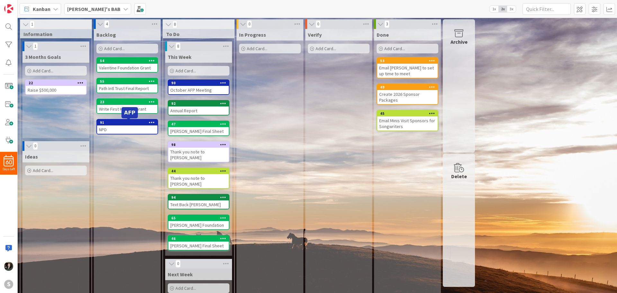
click at [100, 123] on div "91" at bounding box center [129, 122] width 58 height 5
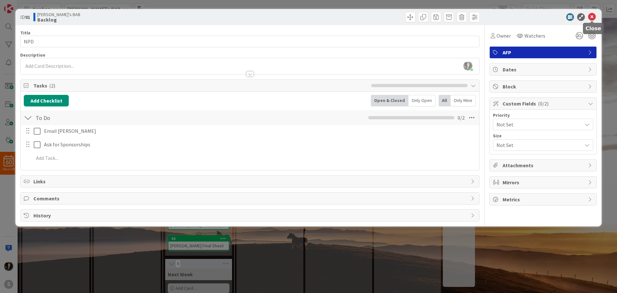
click at [591, 17] on icon at bounding box center [592, 17] width 8 height 8
